Goal: Task Accomplishment & Management: Use online tool/utility

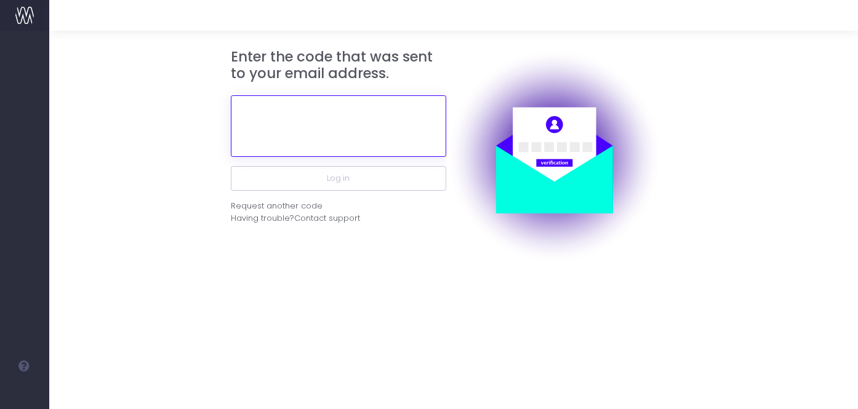
click at [284, 119] on input "text" at bounding box center [338, 126] width 215 height 62
paste input "993365"
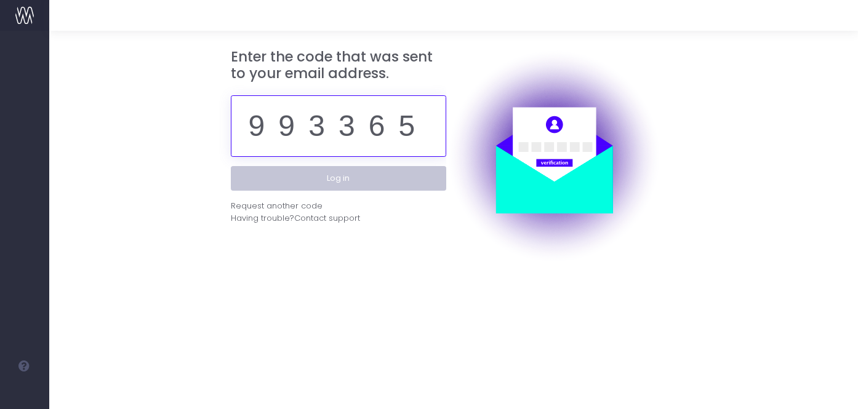
type input "993365"
click at [292, 181] on button "Log in" at bounding box center [338, 178] width 215 height 25
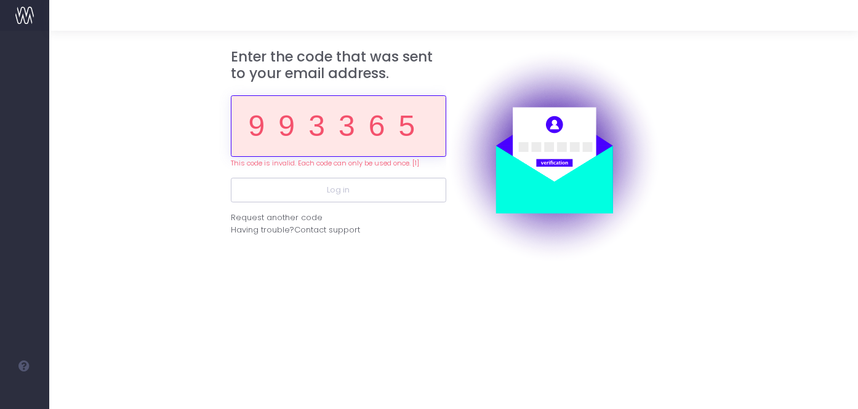
drag, startPoint x: 252, startPoint y: 124, endPoint x: 430, endPoint y: 130, distance: 178.0
click at [430, 130] on input "993365" at bounding box center [338, 126] width 215 height 62
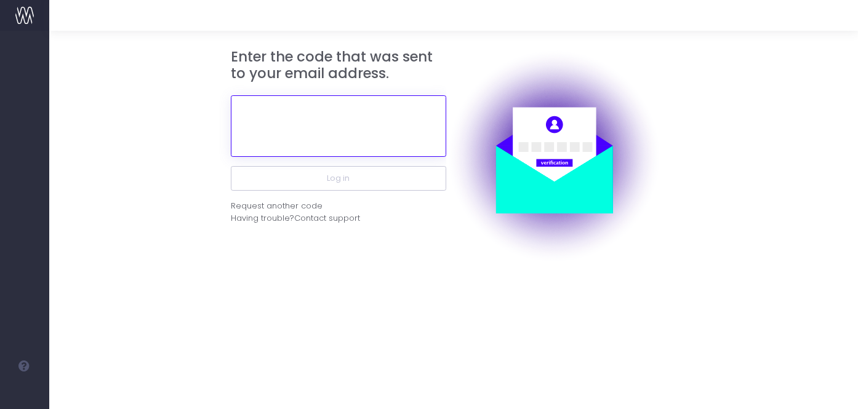
paste input "563427"
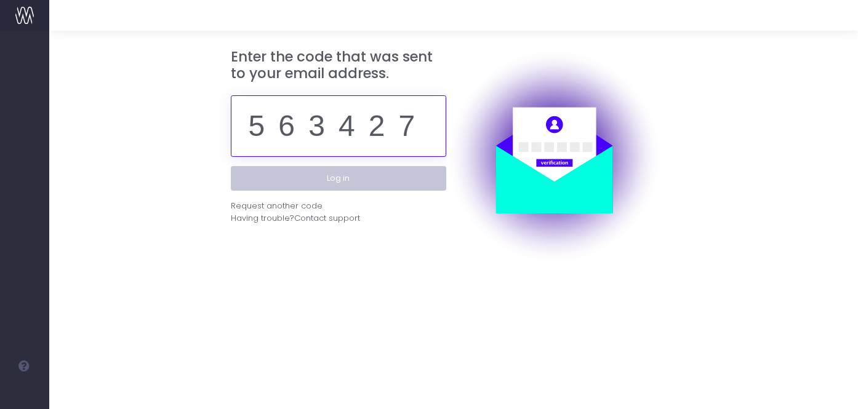
type input "563427"
click at [383, 175] on button "Log in" at bounding box center [338, 178] width 215 height 25
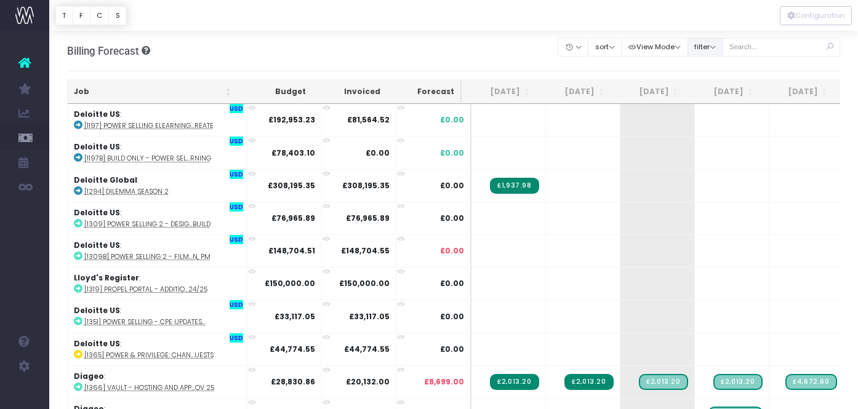
click at [723, 47] on button "filter" at bounding box center [705, 47] width 36 height 19
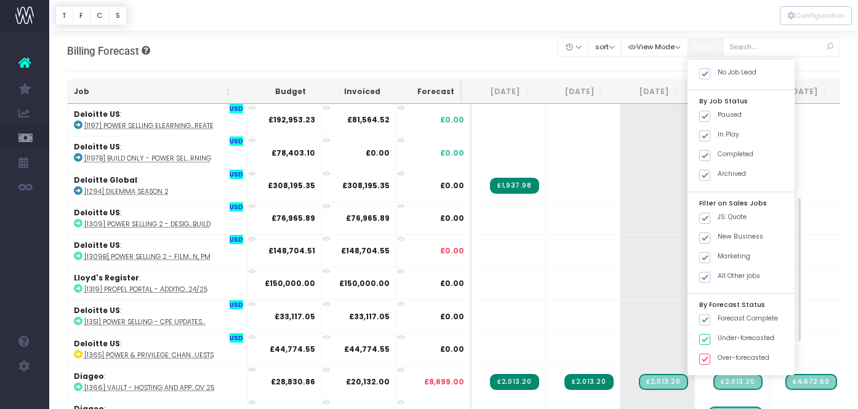
scroll to position [289, 0]
click at [710, 217] on span at bounding box center [704, 217] width 11 height 11
click at [720, 217] on input "JS: Quote" at bounding box center [722, 216] width 8 height 8
checkbox input "false"
click at [720, 243] on div "New Business" at bounding box center [740, 240] width 107 height 20
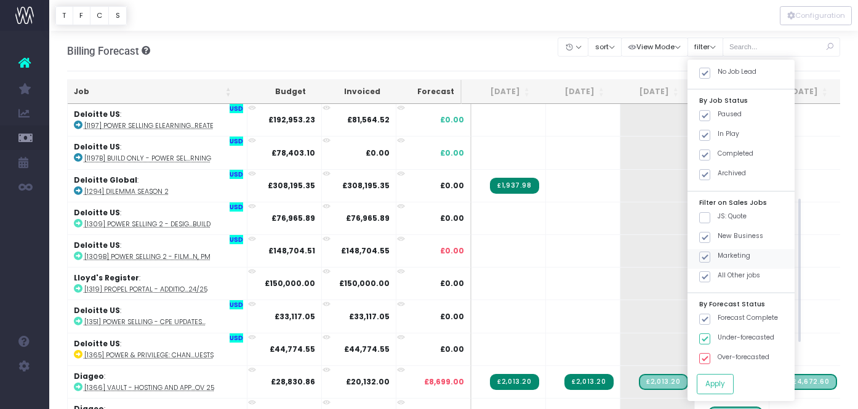
click at [710, 255] on span at bounding box center [704, 257] width 11 height 11
click at [718, 255] on input "Marketing" at bounding box center [722, 255] width 8 height 8
checkbox input "false"
click at [734, 382] on button "Apply" at bounding box center [715, 384] width 37 height 20
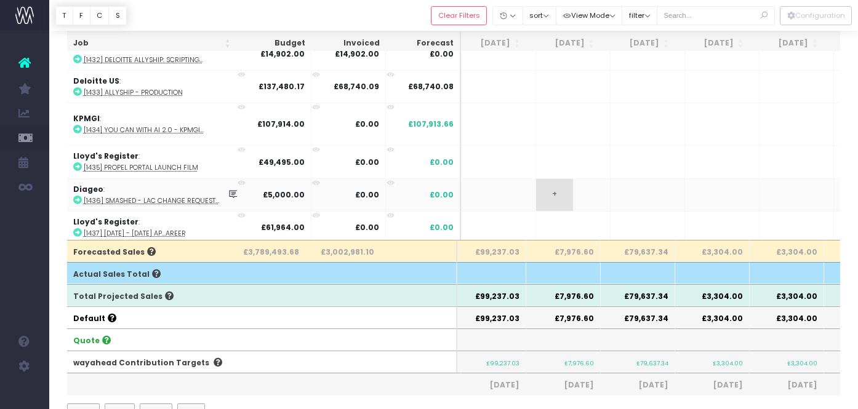
scroll to position [0, 161]
